Goal: Information Seeking & Learning: Learn about a topic

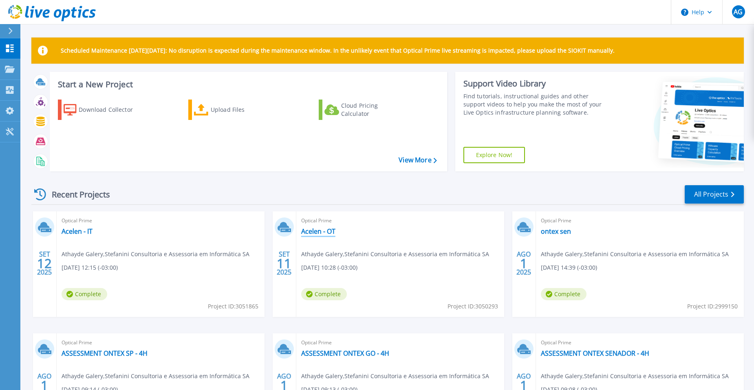
click at [315, 231] on link "Acelen - OT" at bounding box center [318, 231] width 34 height 8
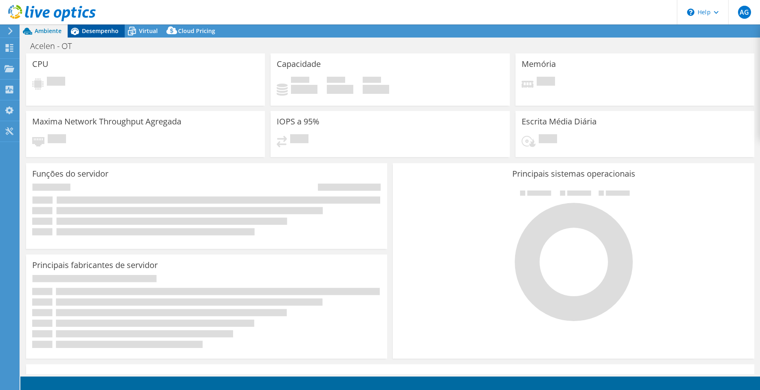
click at [105, 26] on div "Desempenho" at bounding box center [96, 30] width 57 height 13
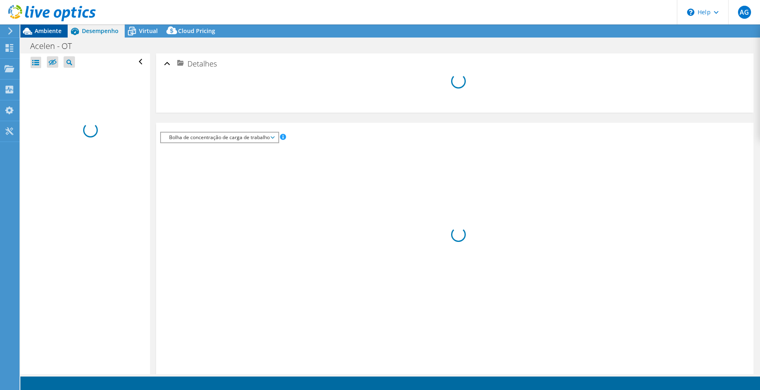
click at [44, 32] on span "Ambiente" at bounding box center [48, 31] width 27 height 8
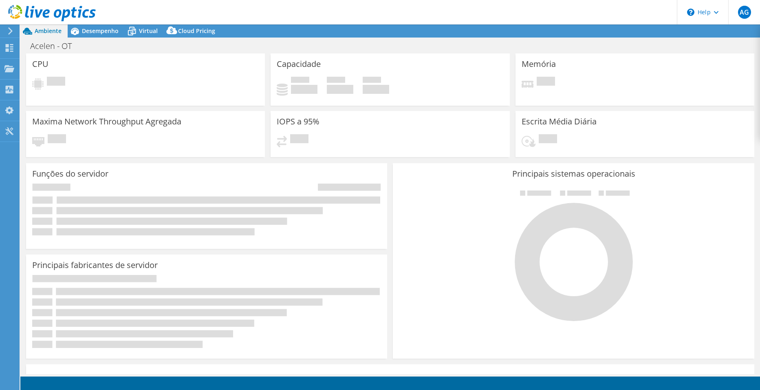
select select "USD"
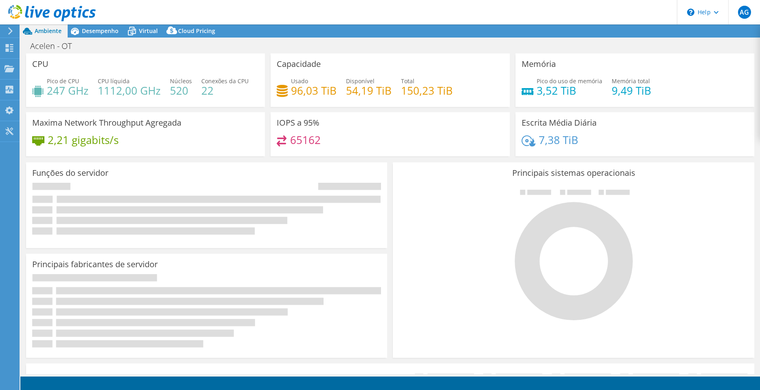
click at [329, 253] on div "Principais fabricantes de servidor Os fabricantes são exibidos em servidores fí…" at bounding box center [206, 306] width 367 height 110
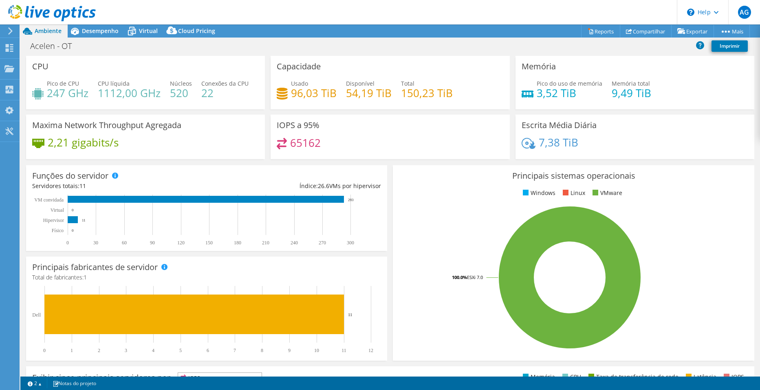
click at [531, 191] on li "Windows" at bounding box center [538, 192] width 35 height 9
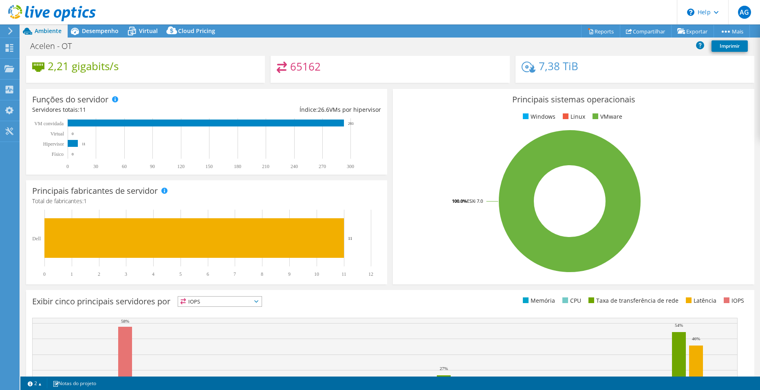
scroll to position [82, 0]
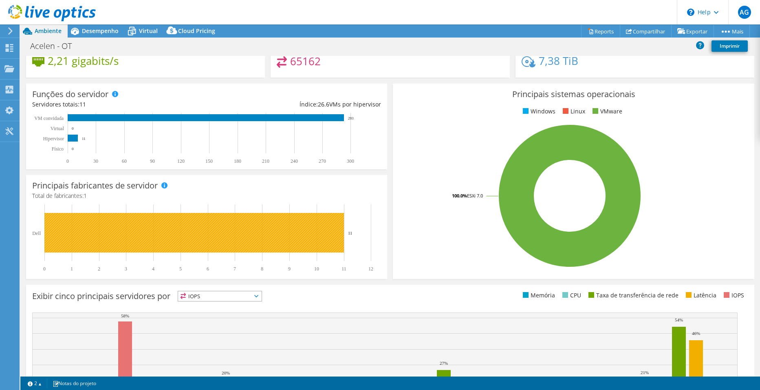
click at [177, 230] on rect at bounding box center [194, 233] width 300 height 40
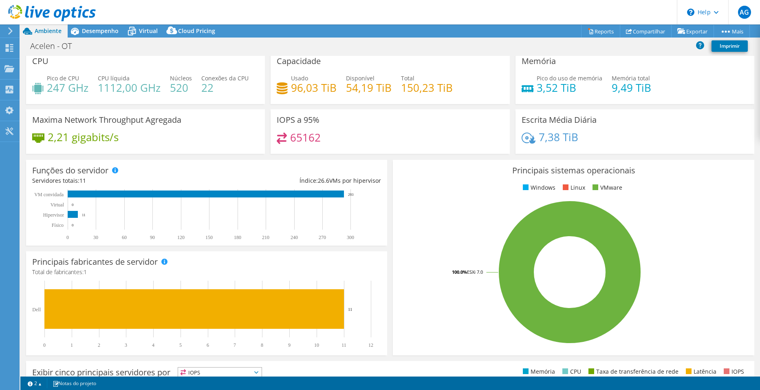
scroll to position [0, 0]
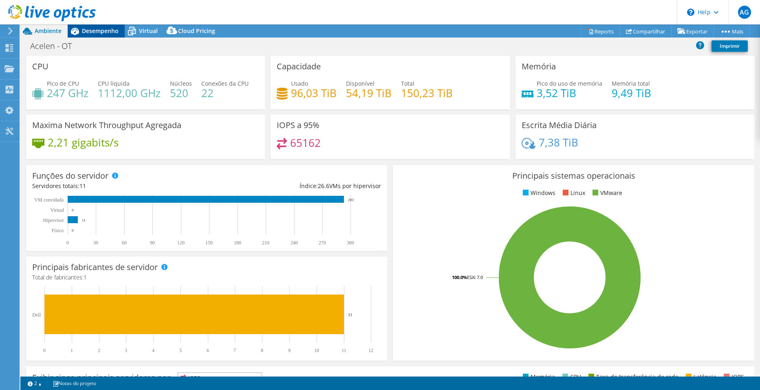
click at [95, 32] on span "Desempenho" at bounding box center [100, 31] width 37 height 8
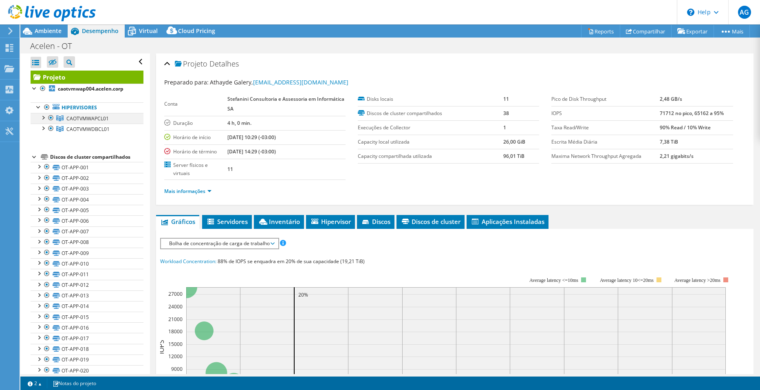
click at [41, 117] on div at bounding box center [43, 117] width 8 height 8
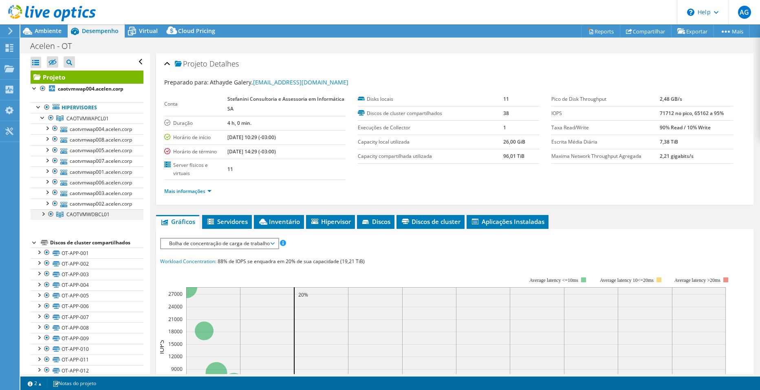
click at [42, 216] on div at bounding box center [43, 213] width 8 height 8
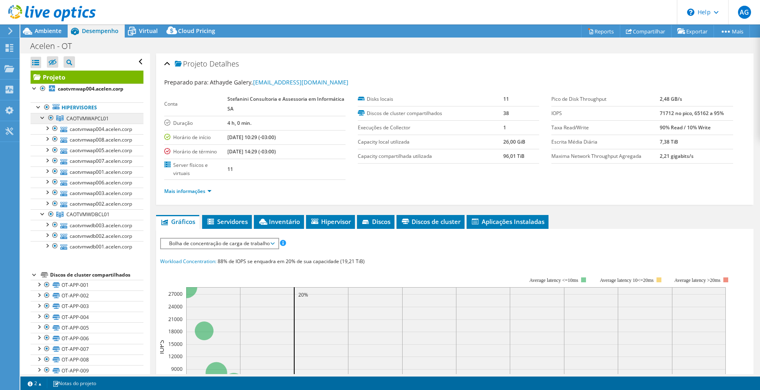
click at [84, 120] on span "CAOTVMWAPCL01" at bounding box center [87, 118] width 42 height 7
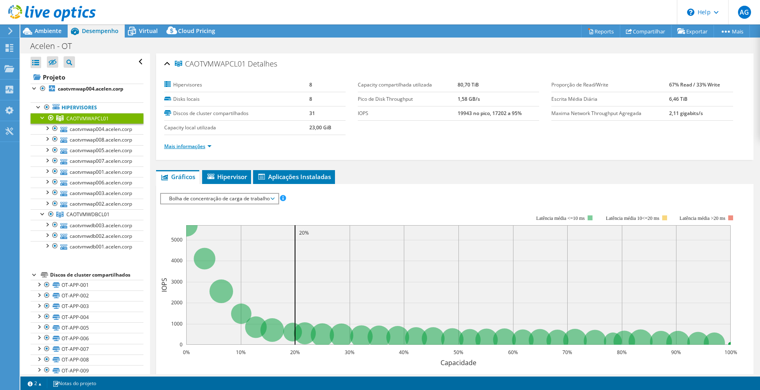
click at [210, 145] on link "Mais informações" at bounding box center [187, 146] width 47 height 7
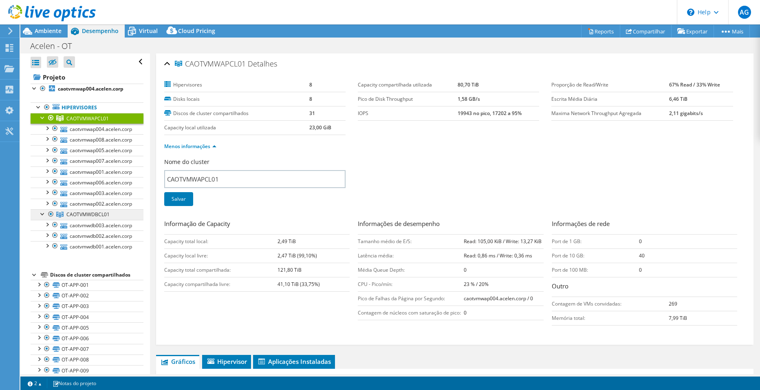
click at [71, 215] on span "CAOTVMWDBCL01" at bounding box center [87, 214] width 43 height 7
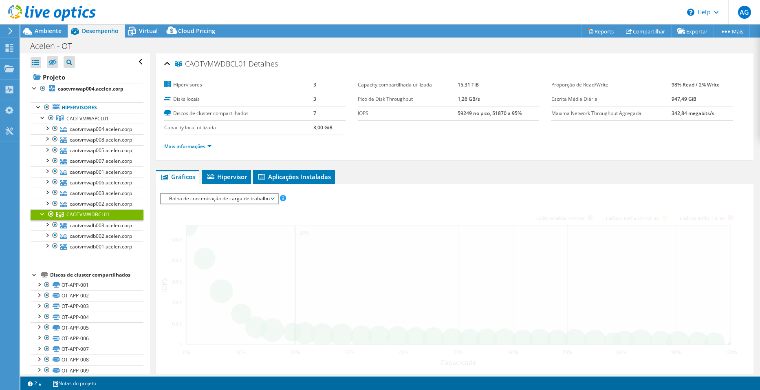
click at [214, 146] on li "Mais informações" at bounding box center [190, 146] width 52 height 9
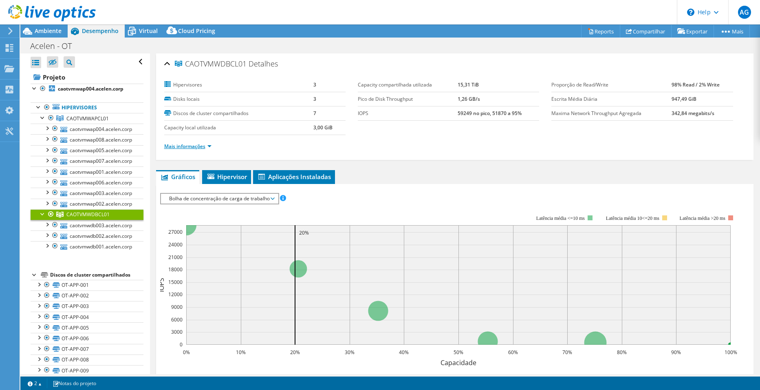
click at [211, 146] on link "Mais informações" at bounding box center [187, 146] width 47 height 7
click at [275, 78] on td "Hipervisores" at bounding box center [238, 85] width 149 height 14
click at [81, 216] on span "CAOTVMWDBCL01" at bounding box center [87, 214] width 43 height 7
click at [90, 214] on span "CAOTVMWDBCL01" at bounding box center [87, 214] width 43 height 7
click at [208, 146] on link "Mais informações" at bounding box center [187, 146] width 47 height 7
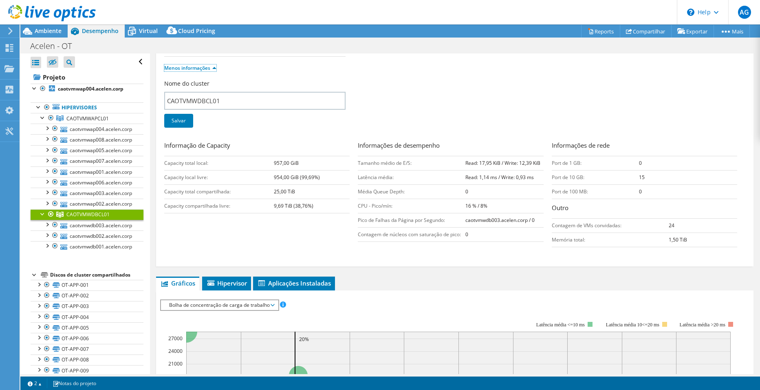
scroll to position [163, 0]
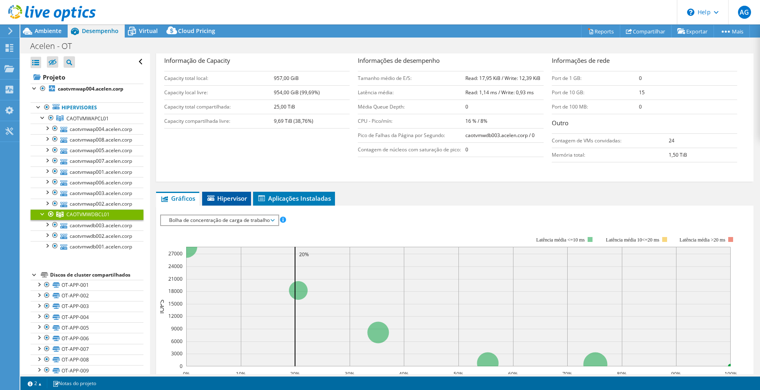
click at [209, 199] on icon at bounding box center [211, 197] width 7 height 5
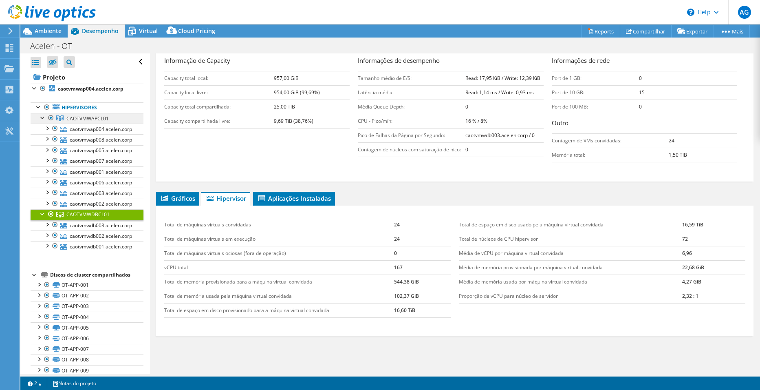
click at [80, 118] on span "CAOTVMWAPCL01" at bounding box center [87, 118] width 42 height 7
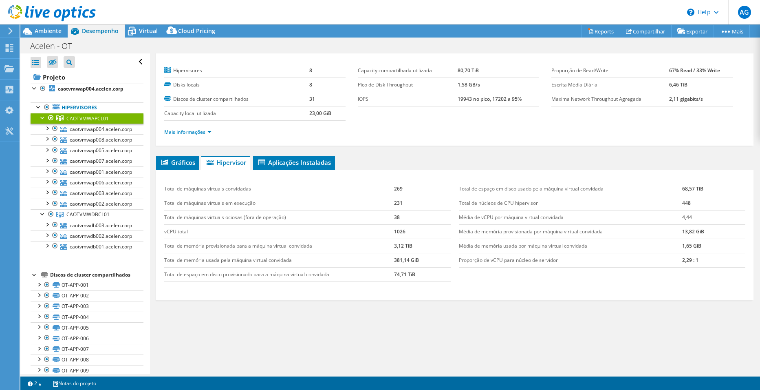
scroll to position [0, 0]
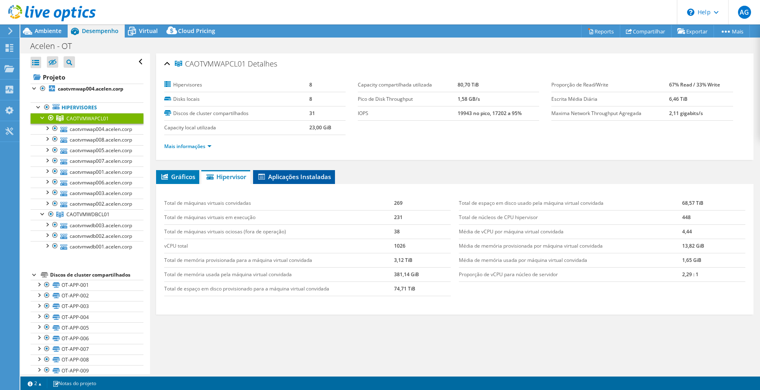
click at [277, 179] on span "Aplicações Instaladas" at bounding box center [294, 176] width 74 height 8
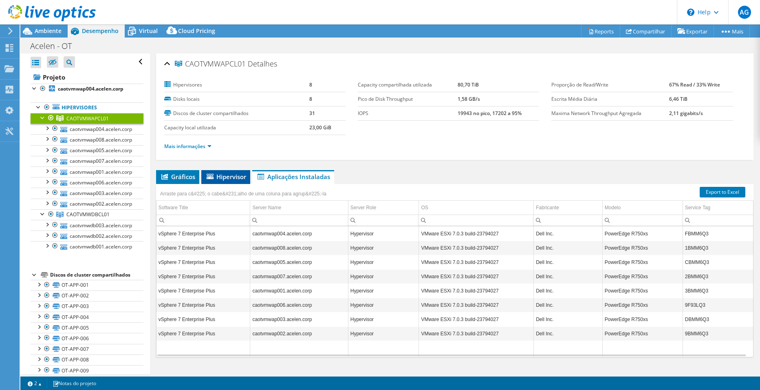
click at [227, 178] on span "Hipervisor" at bounding box center [225, 176] width 41 height 8
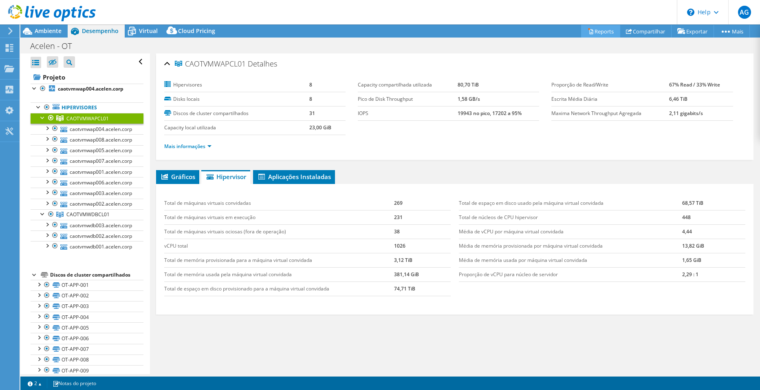
click at [588, 33] on icon at bounding box center [591, 31] width 6 height 6
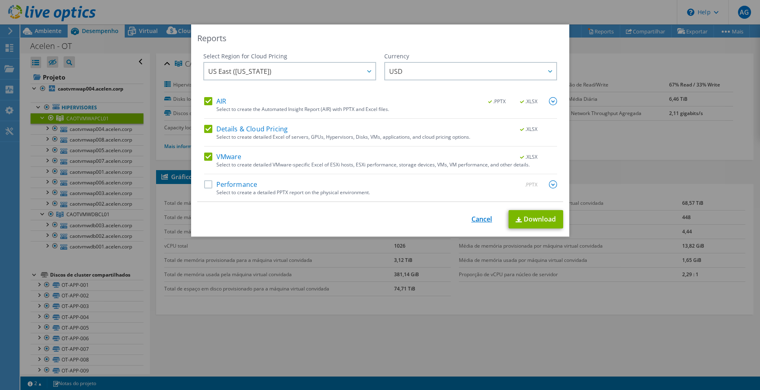
click at [481, 221] on link "Cancel" at bounding box center [482, 219] width 21 height 8
